Goal: Navigation & Orientation: Find specific page/section

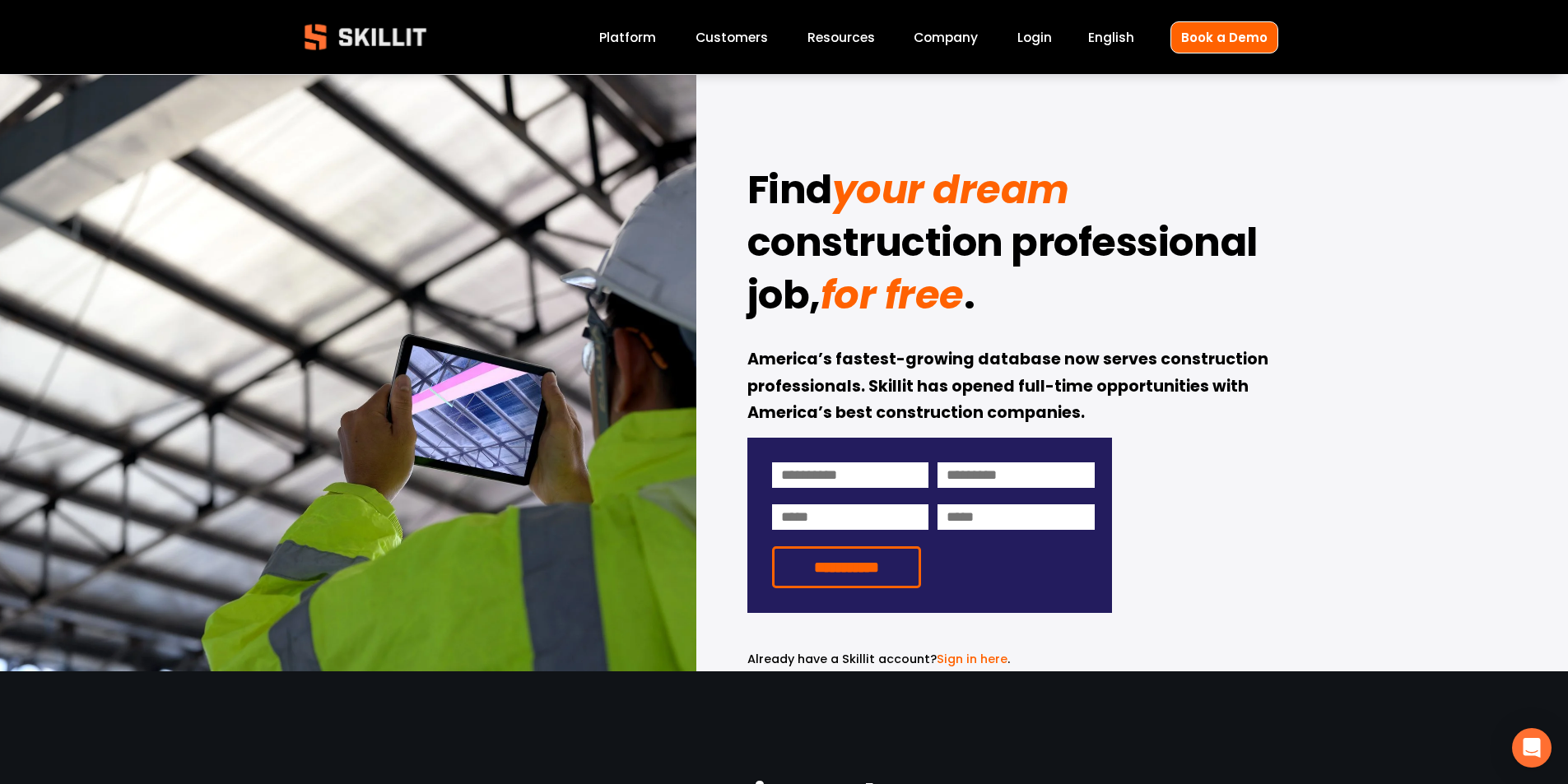
click at [636, 38] on link "Platform" at bounding box center [627, 37] width 57 height 22
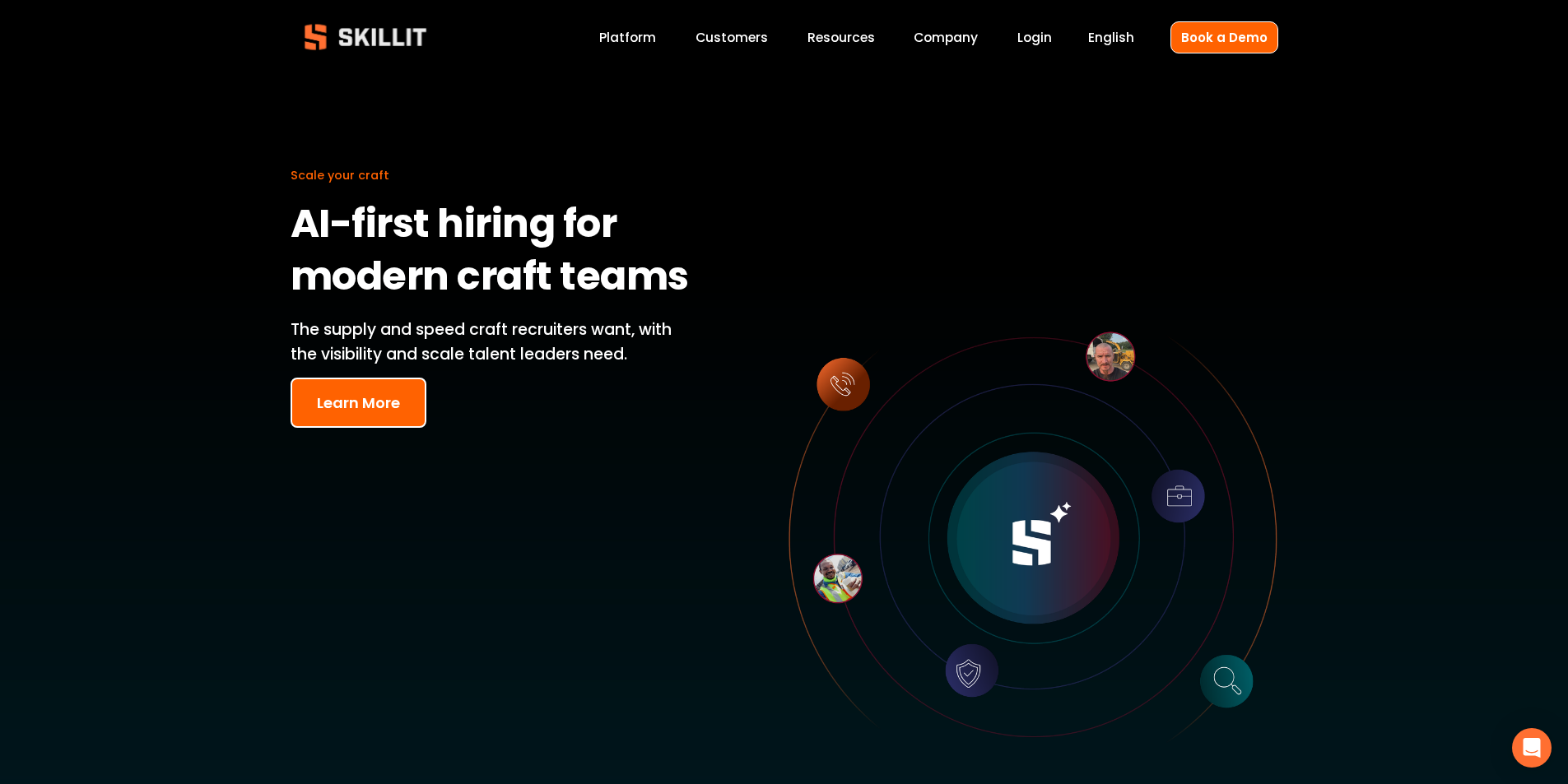
click at [370, 397] on button "Learn More" at bounding box center [358, 403] width 136 height 50
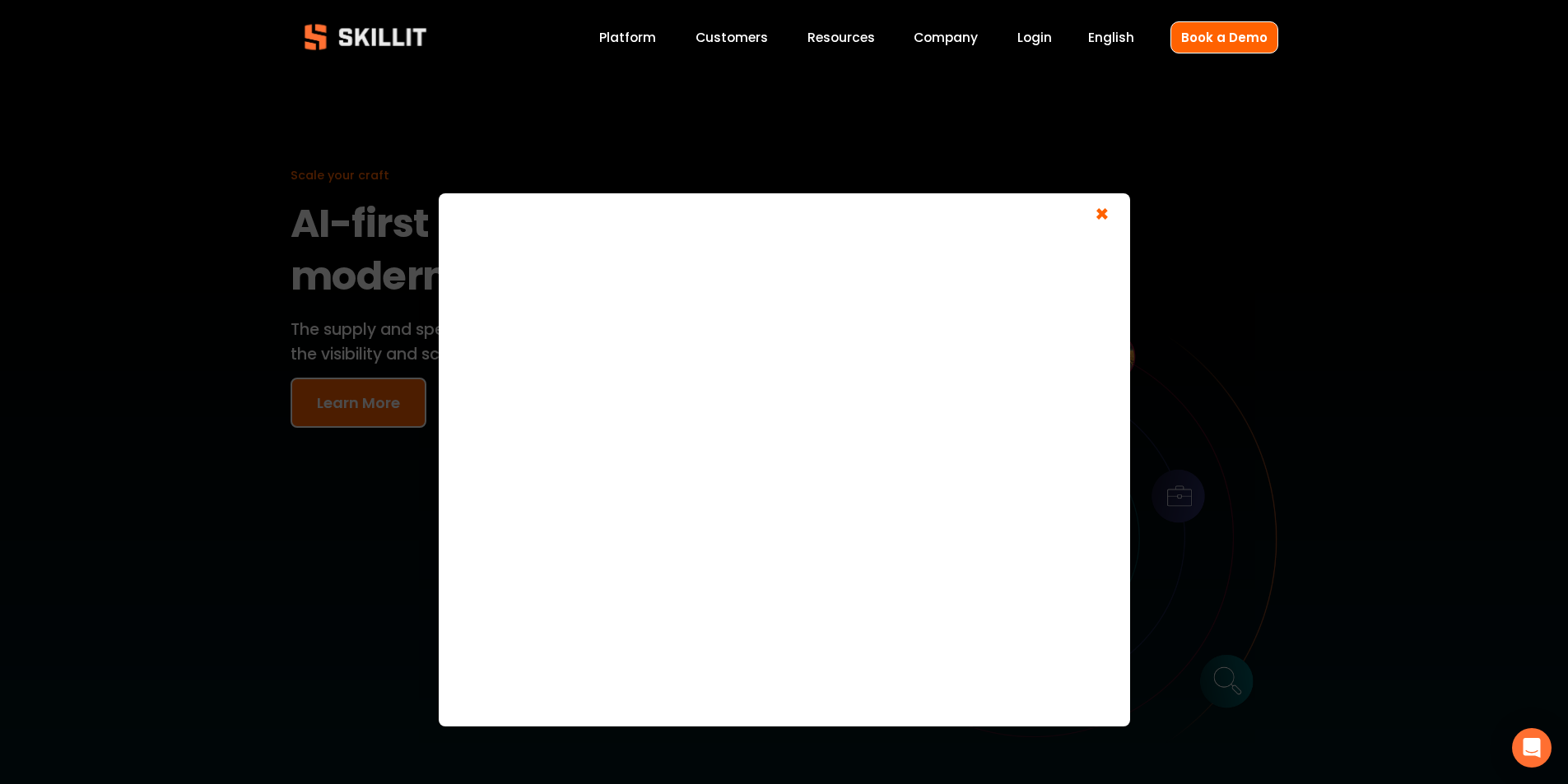
click at [0, 0] on div "Blog Pricing Help Center Labor Insights" at bounding box center [0, 0] width 0 height 0
click at [716, 28] on link "Customers" at bounding box center [731, 37] width 72 height 22
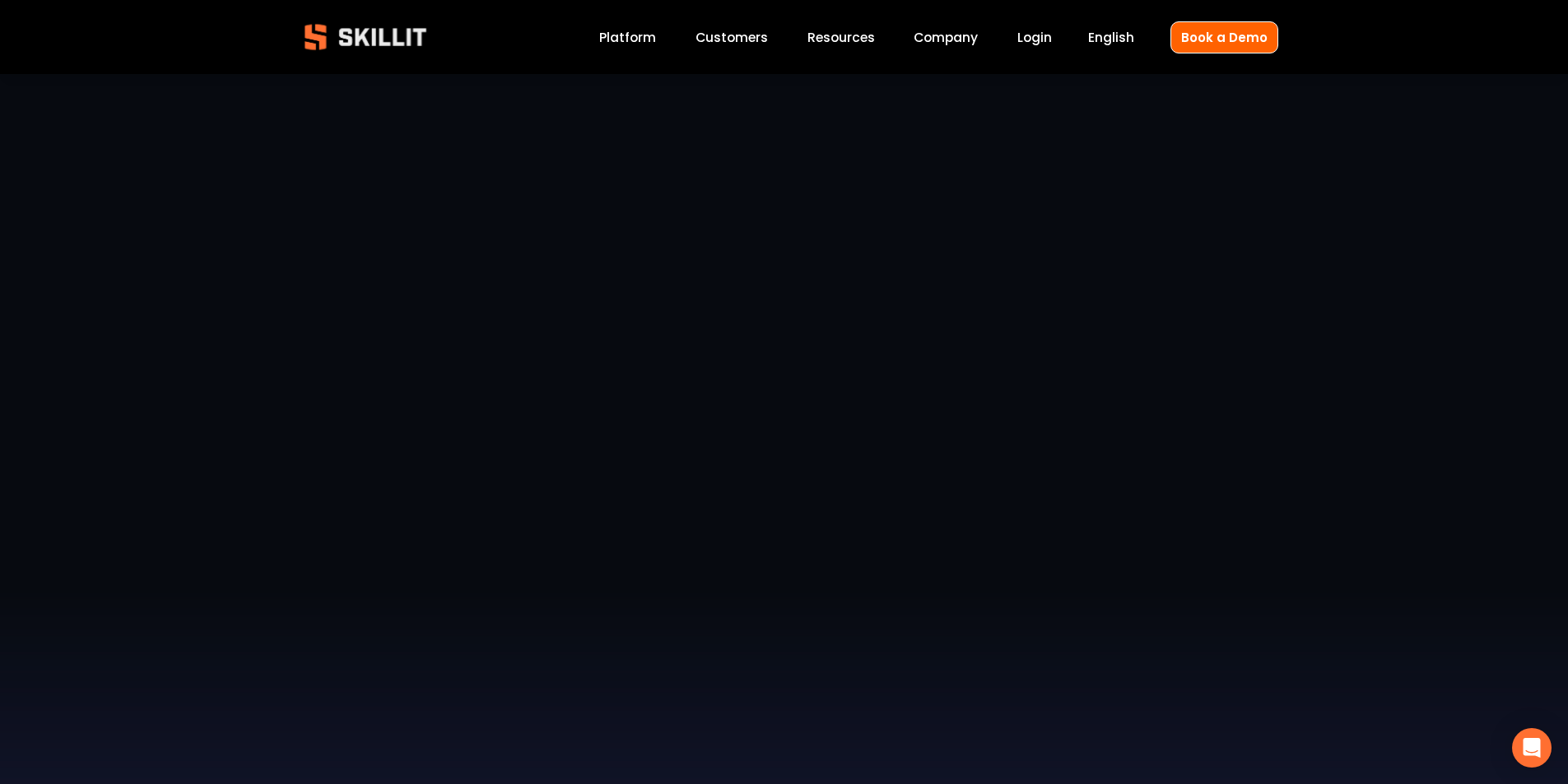
click at [646, 44] on link "Platform" at bounding box center [627, 37] width 57 height 22
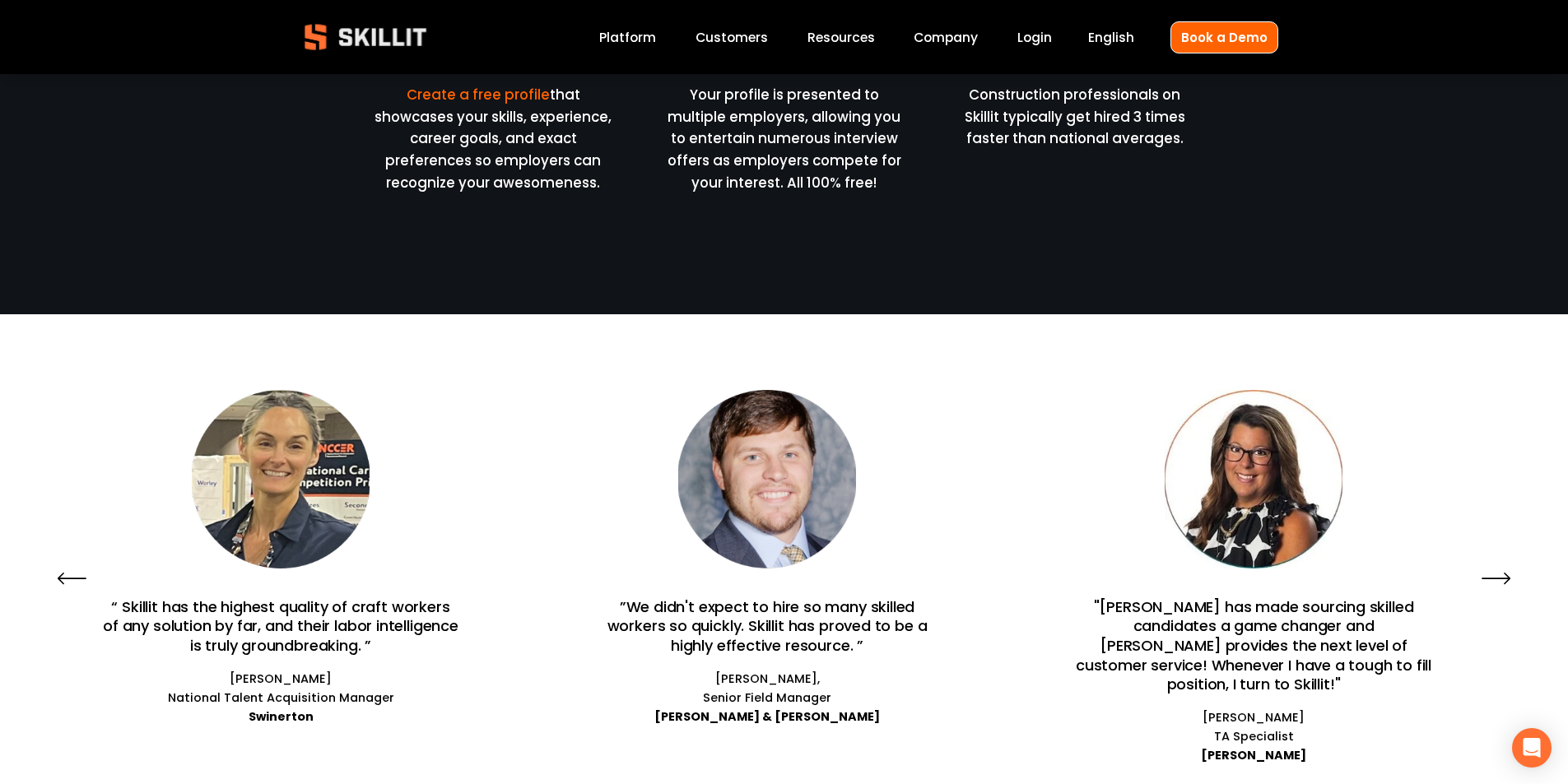
scroll to position [1069, 0]
